Goal: Task Accomplishment & Management: Manage account settings

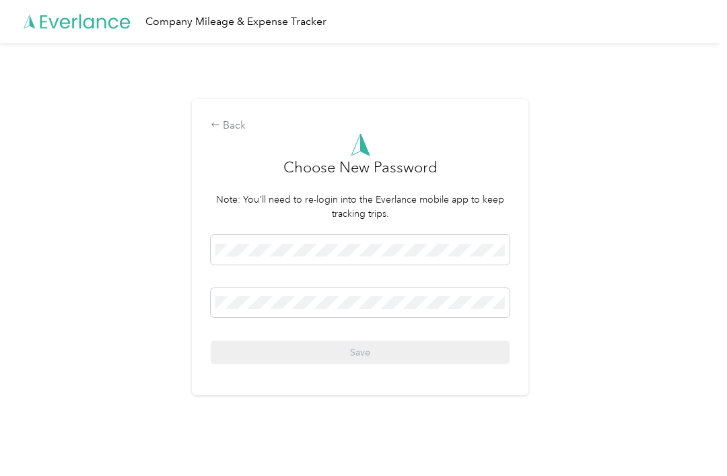
click at [454, 255] on span at bounding box center [360, 250] width 299 height 30
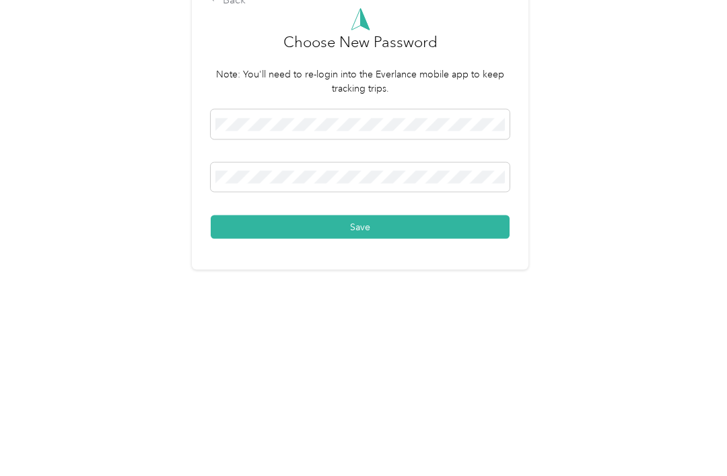
click at [493, 341] on button "Save" at bounding box center [360, 353] width 299 height 24
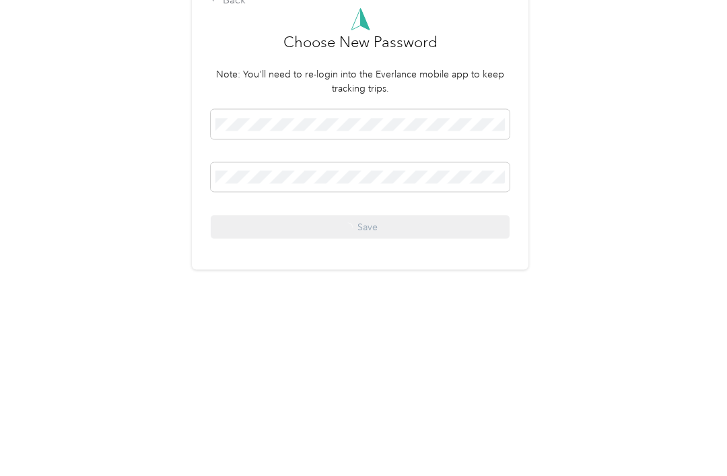
scroll to position [24, 0]
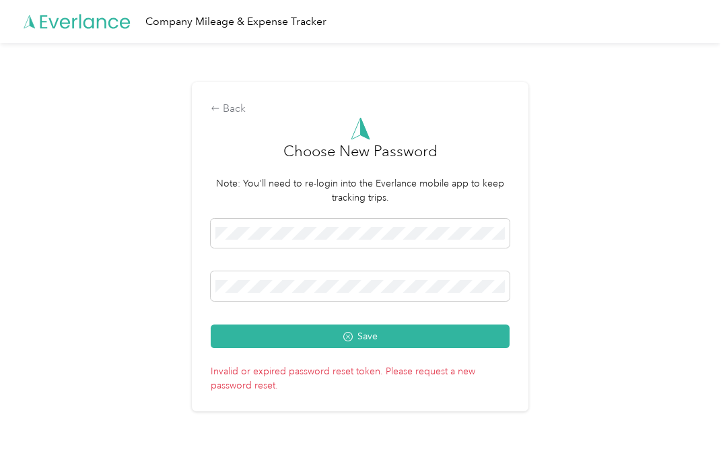
click at [475, 327] on button "Save" at bounding box center [360, 337] width 299 height 24
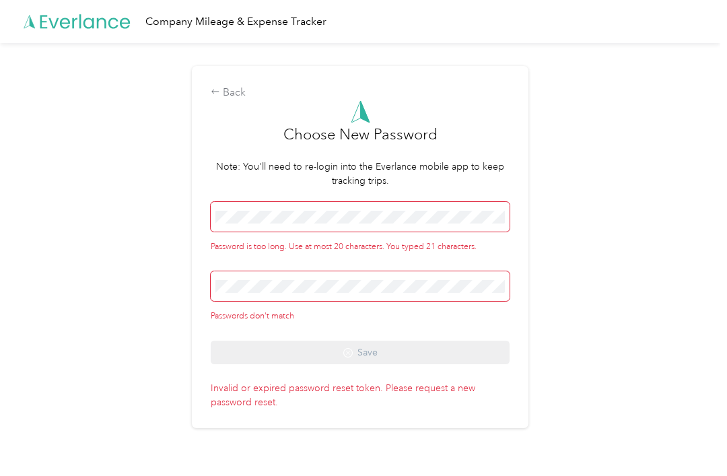
click at [439, 271] on span at bounding box center [360, 286] width 299 height 30
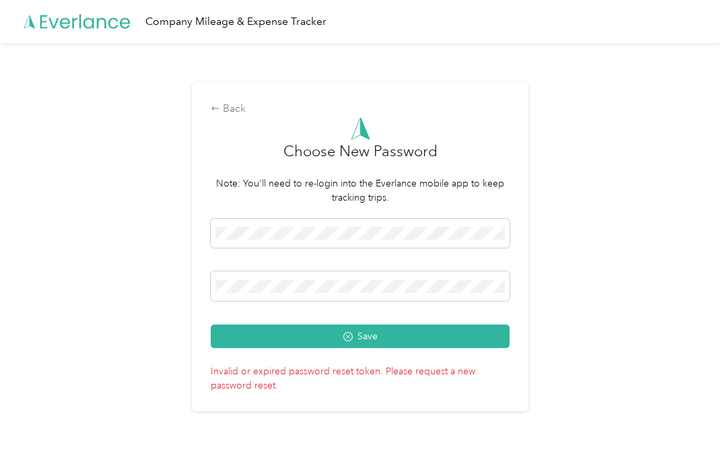
click at [498, 333] on button "Save" at bounding box center [360, 337] width 299 height 24
click at [461, 325] on button "Save" at bounding box center [360, 337] width 299 height 24
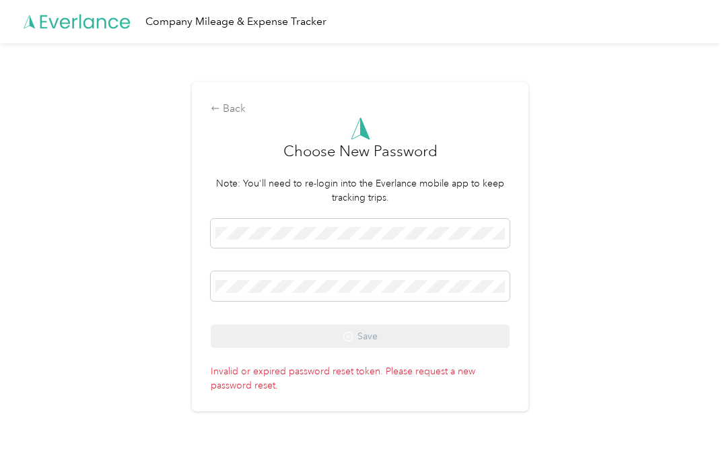
click at [372, 1] on div "Company Mileage & Expense Tracker" at bounding box center [360, 21] width 721 height 43
